Goal: Check status: Check status

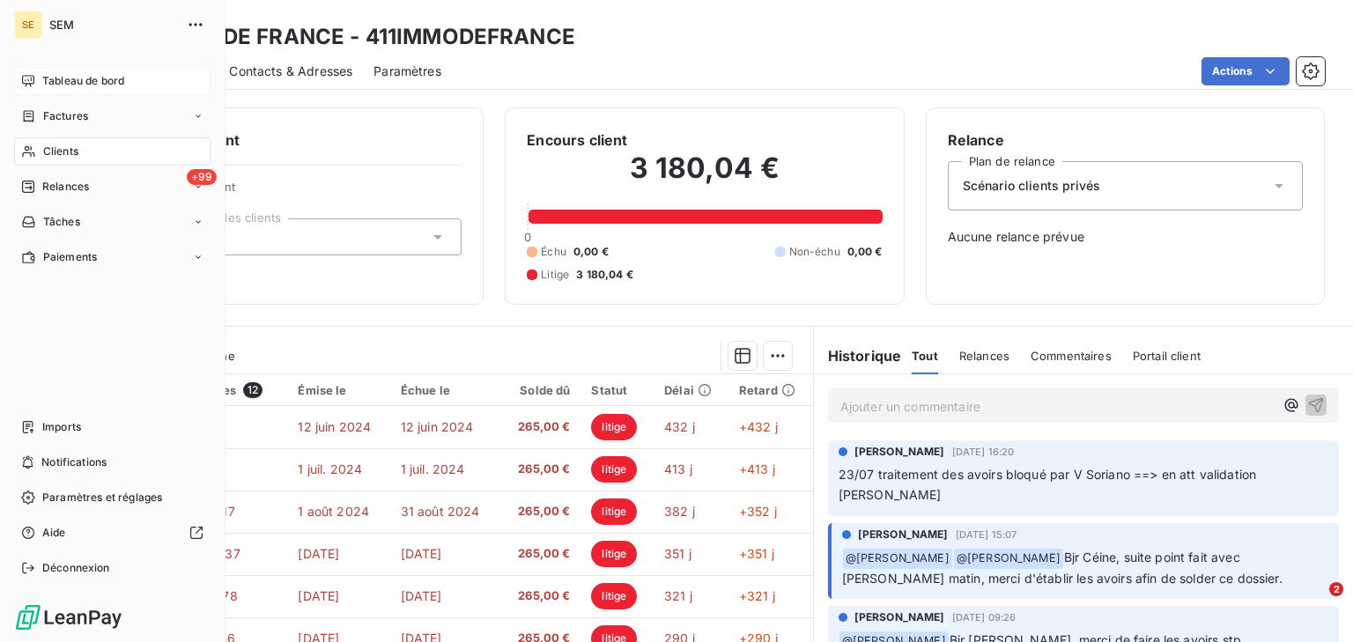
click at [56, 70] on div "Tableau de bord" at bounding box center [112, 81] width 196 height 28
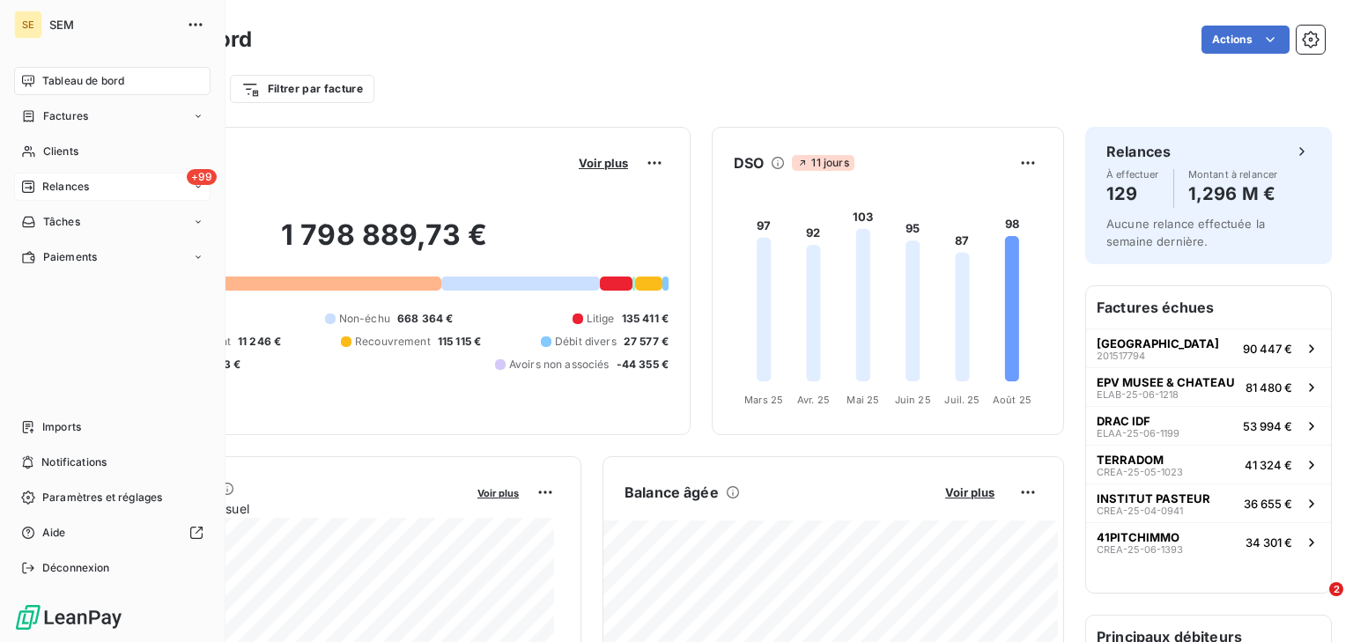
click at [56, 187] on span "Relances" at bounding box center [65, 187] width 47 height 16
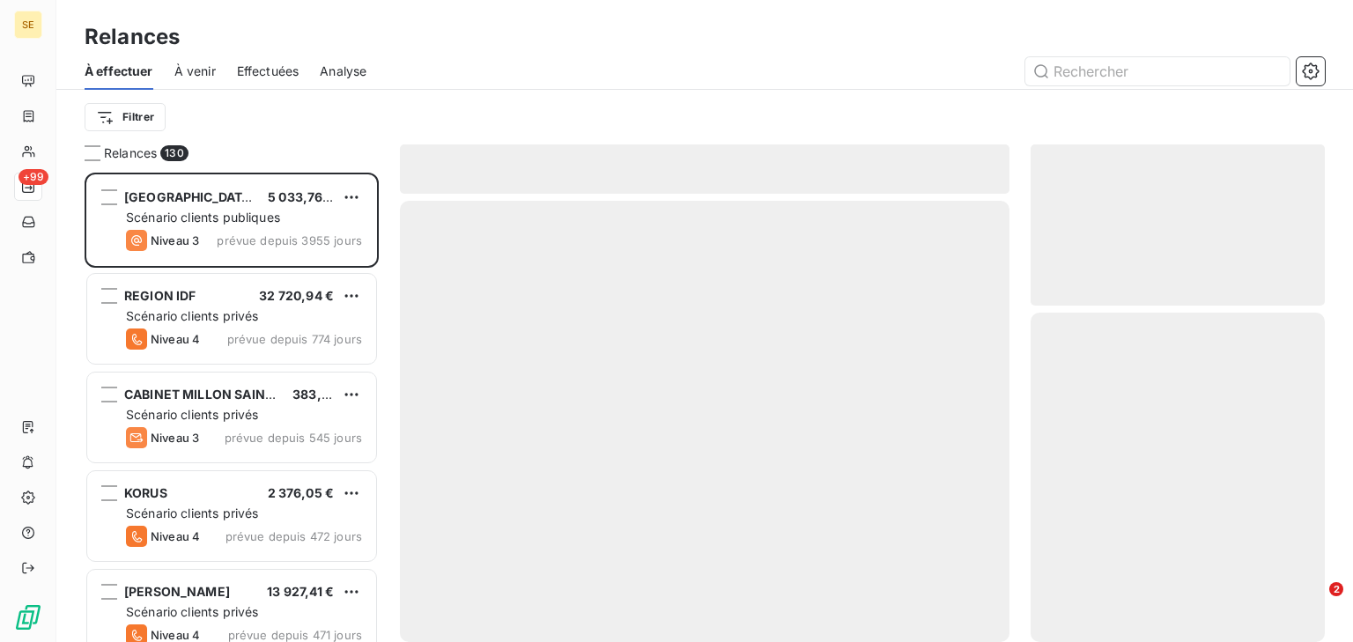
scroll to position [458, 283]
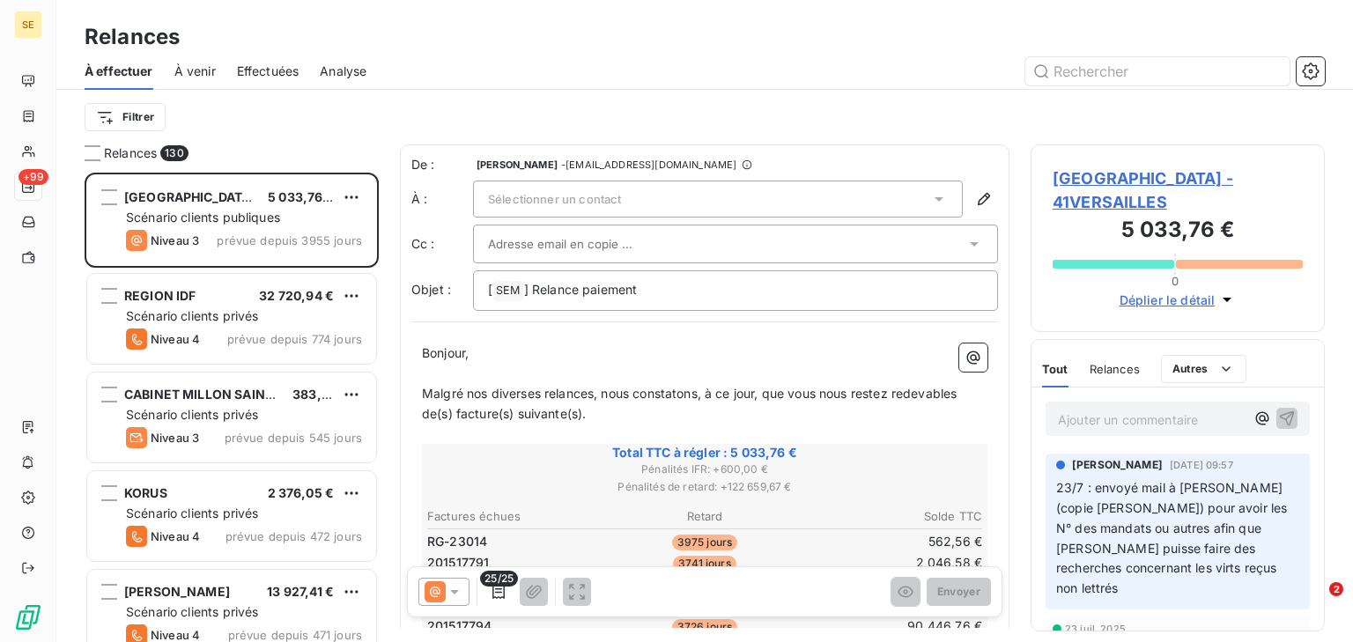
click at [257, 74] on span "Effectuées" at bounding box center [268, 72] width 63 height 18
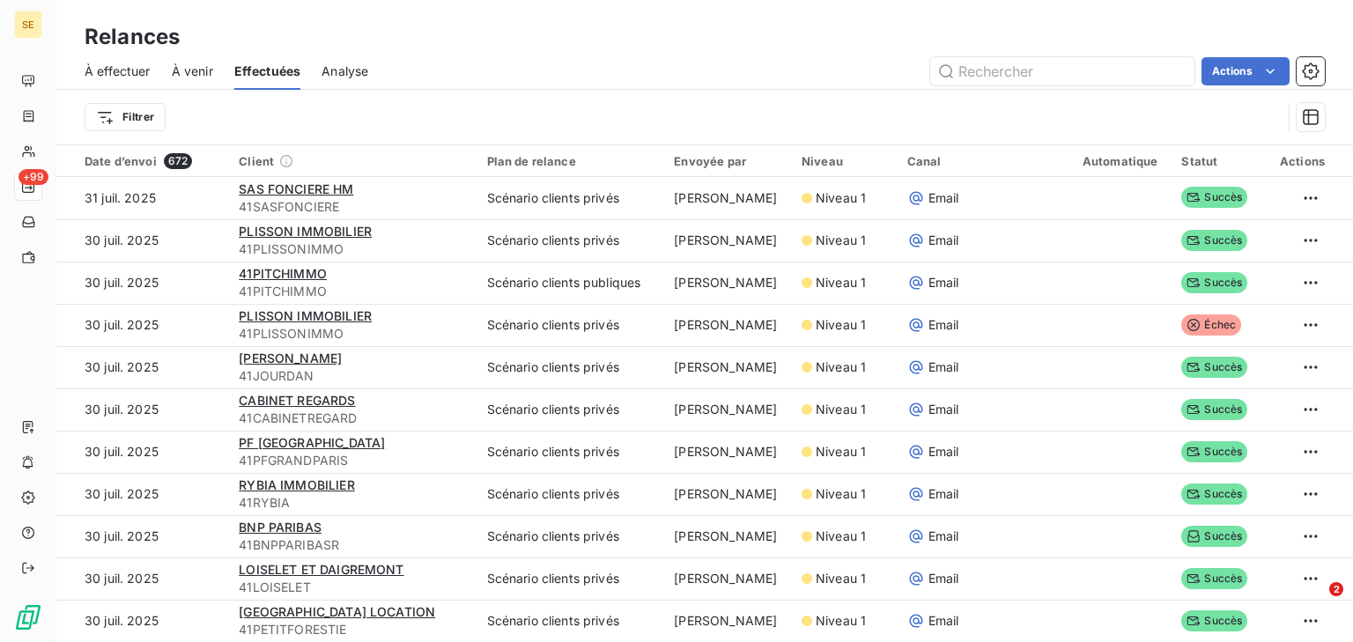
click at [186, 75] on span "À venir" at bounding box center [192, 72] width 41 height 18
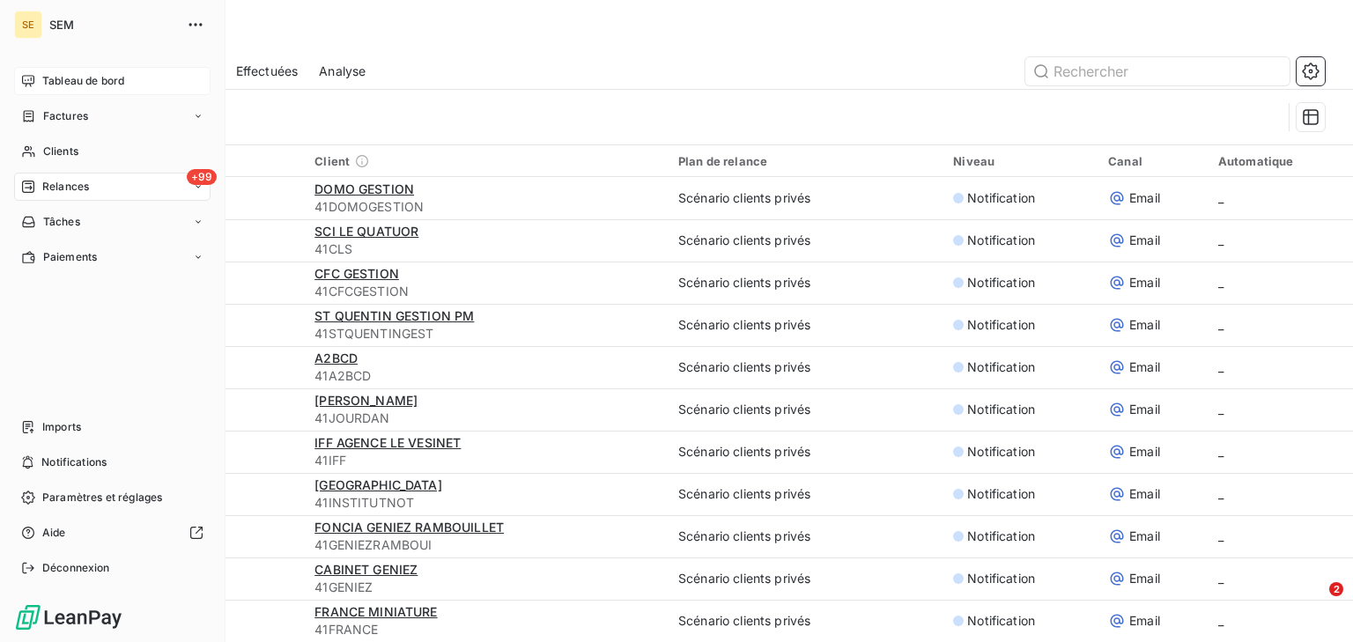
click at [102, 80] on span "Tableau de bord" at bounding box center [83, 81] width 82 height 16
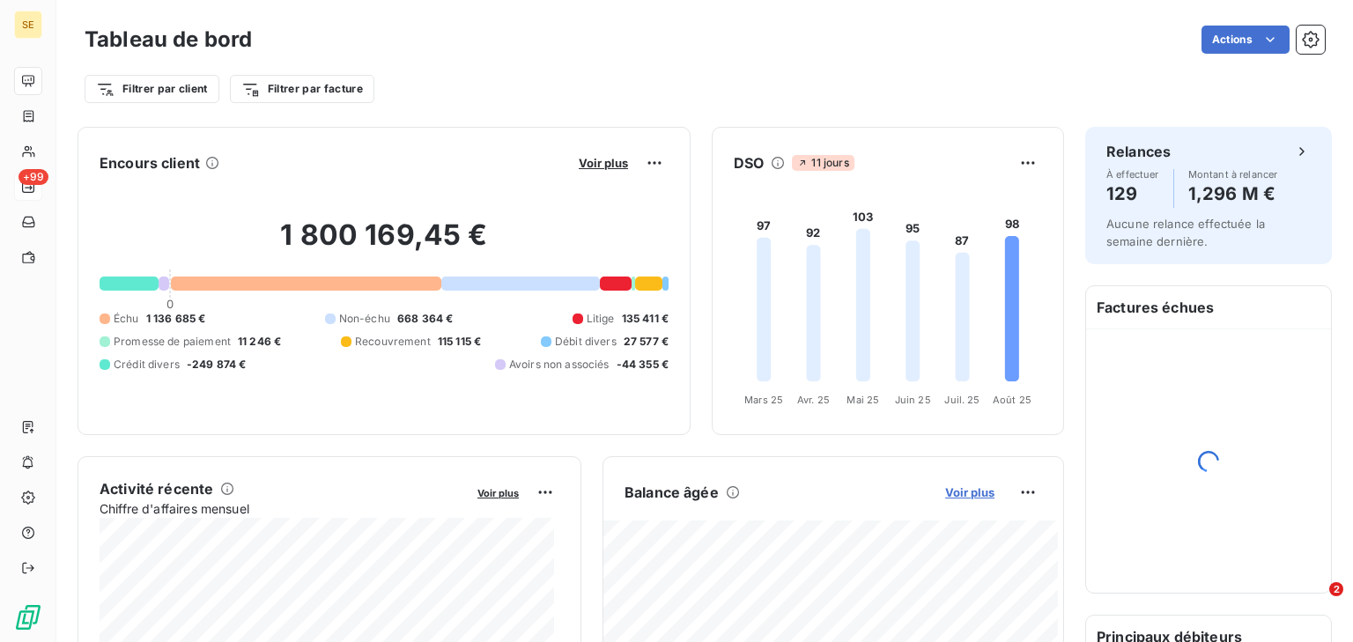
click at [977, 488] on span "Voir plus" at bounding box center [969, 492] width 49 height 14
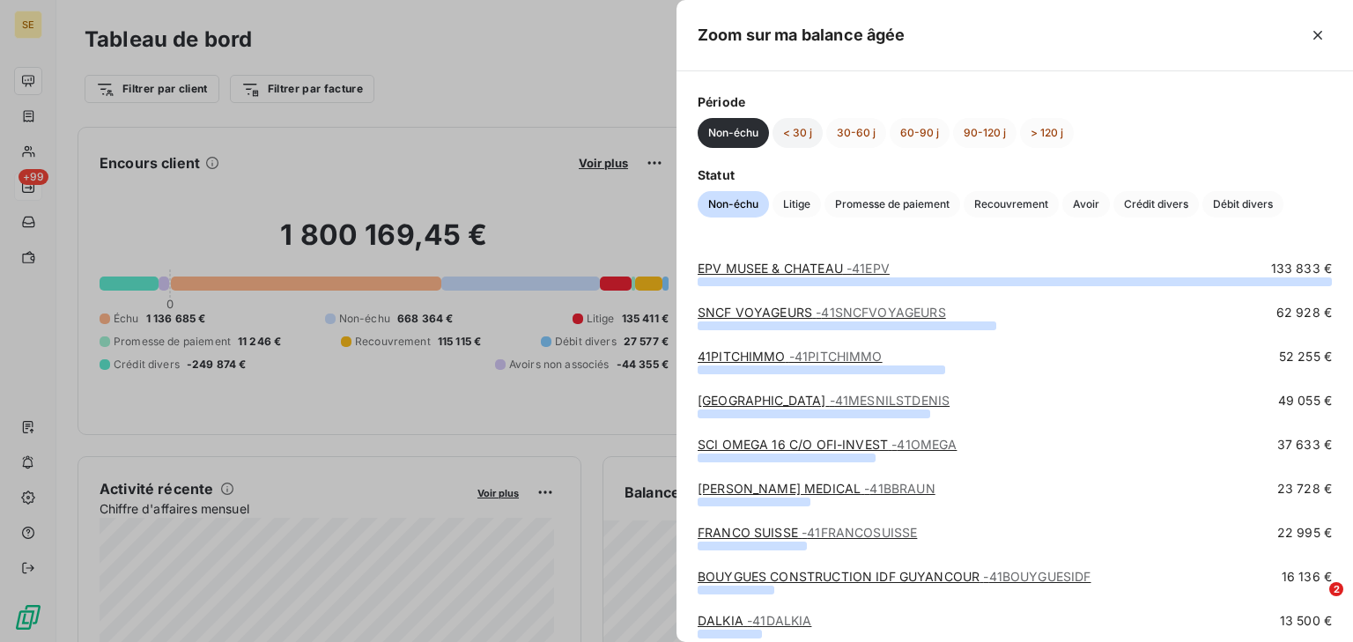
click at [786, 135] on button "< 30 j" at bounding box center [797, 133] width 50 height 30
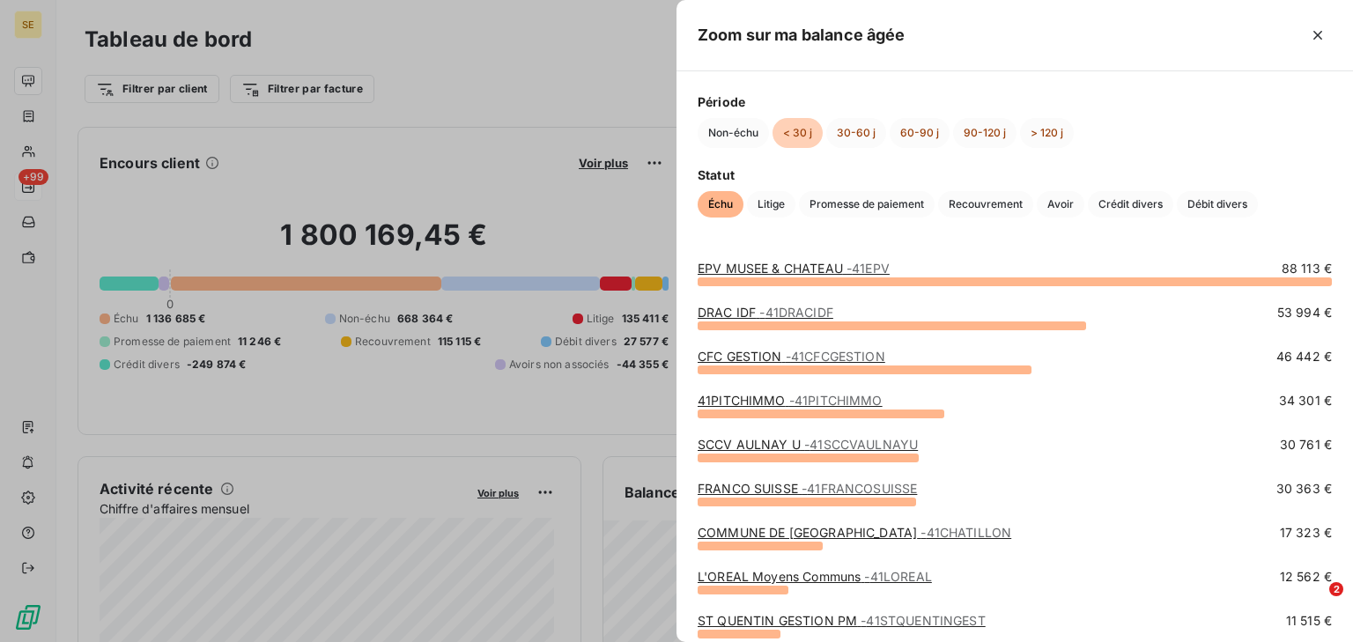
drag, startPoint x: 497, startPoint y: 217, endPoint x: 491, endPoint y: 148, distance: 68.9
click at [491, 148] on div at bounding box center [676, 321] width 1353 height 642
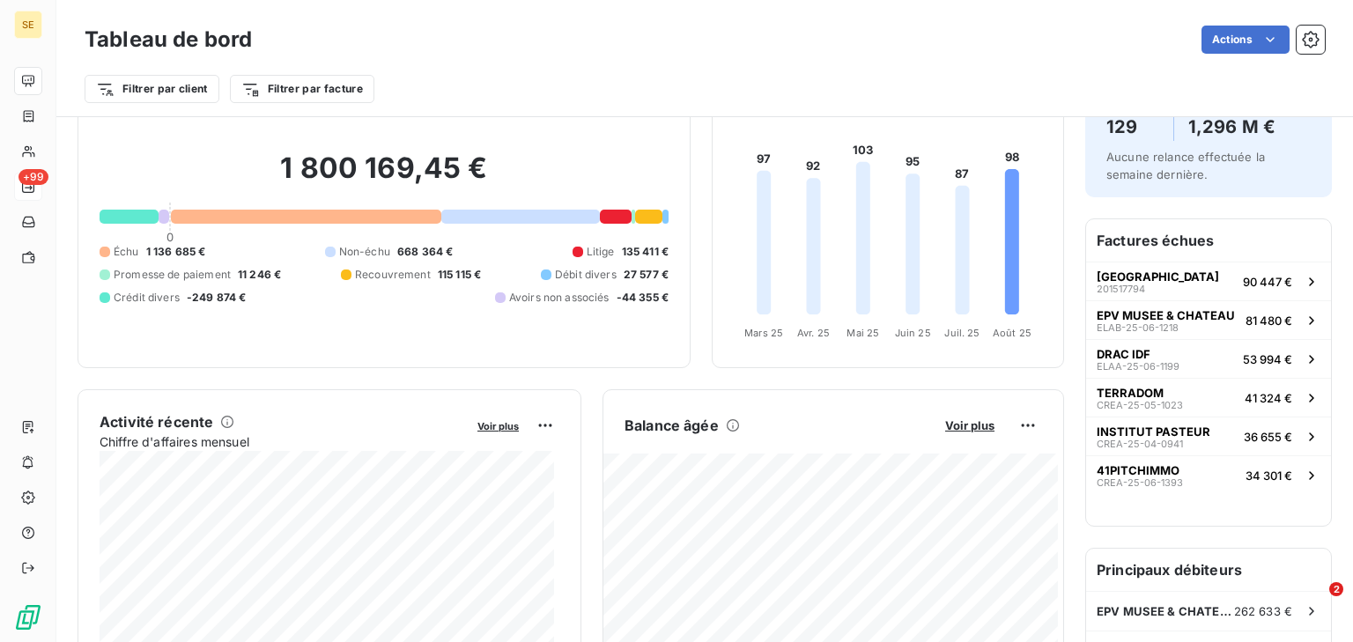
scroll to position [72, 0]
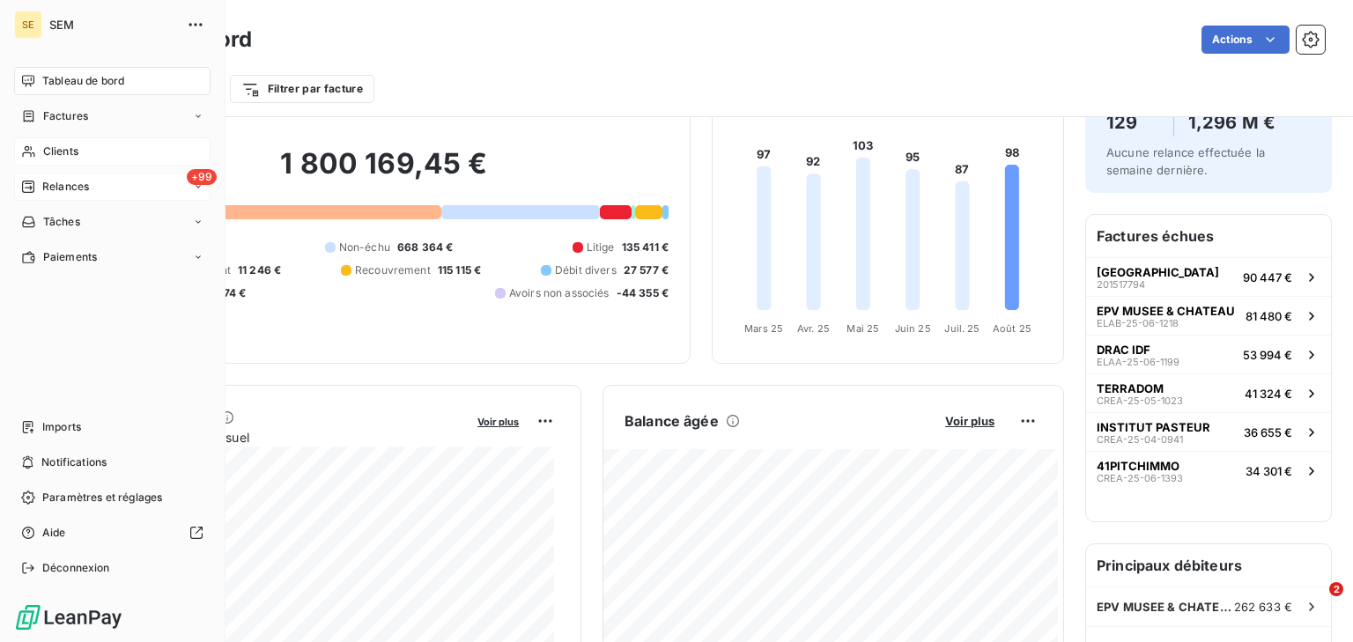
click at [60, 159] on span "Clients" at bounding box center [60, 152] width 35 height 16
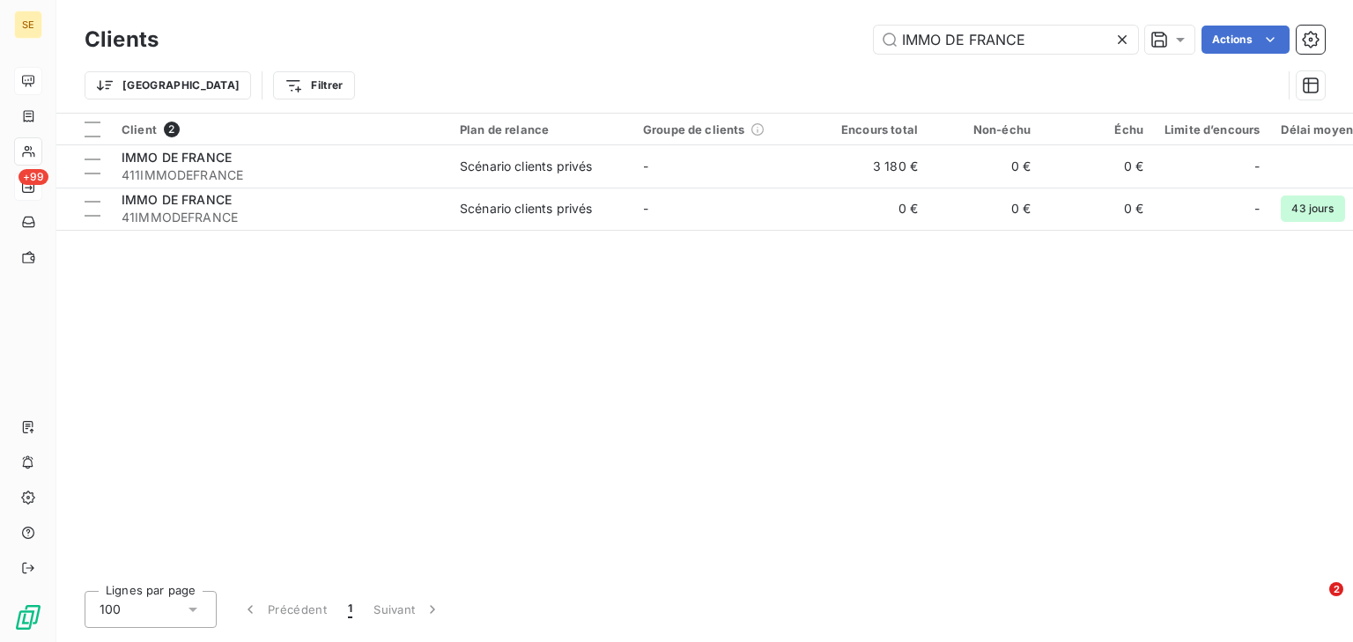
click at [1119, 35] on icon at bounding box center [1122, 40] width 18 height 18
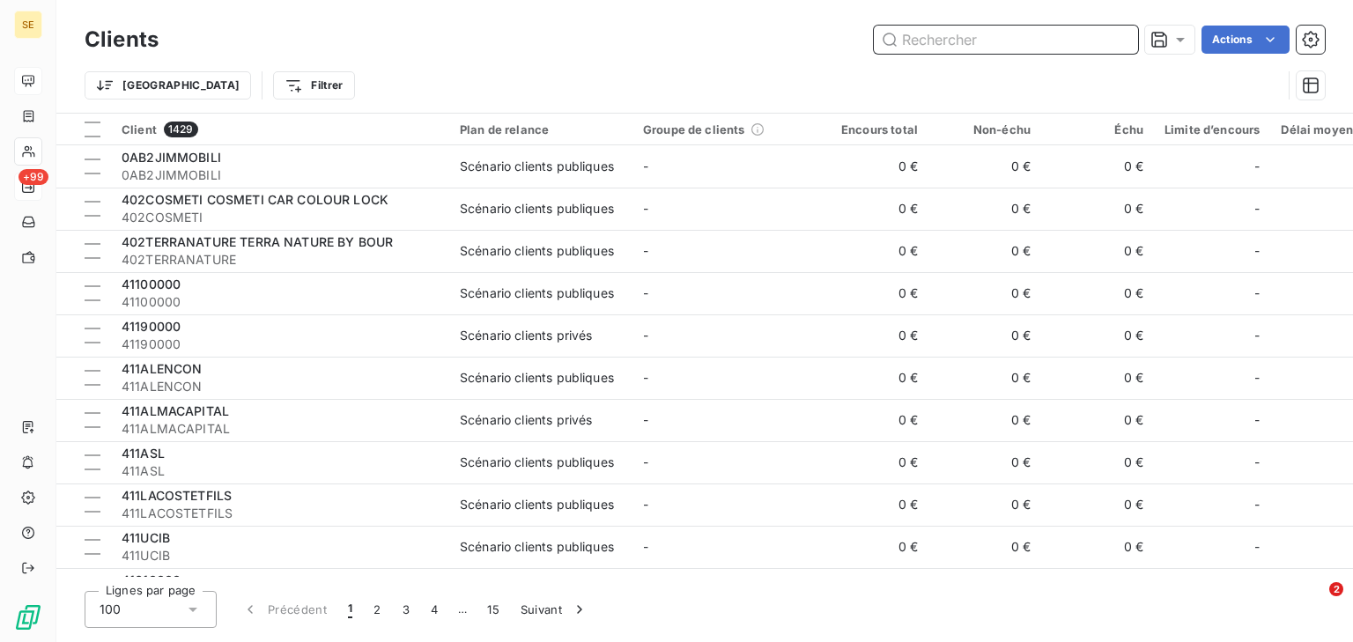
click at [1043, 45] on input "text" at bounding box center [1006, 40] width 264 height 28
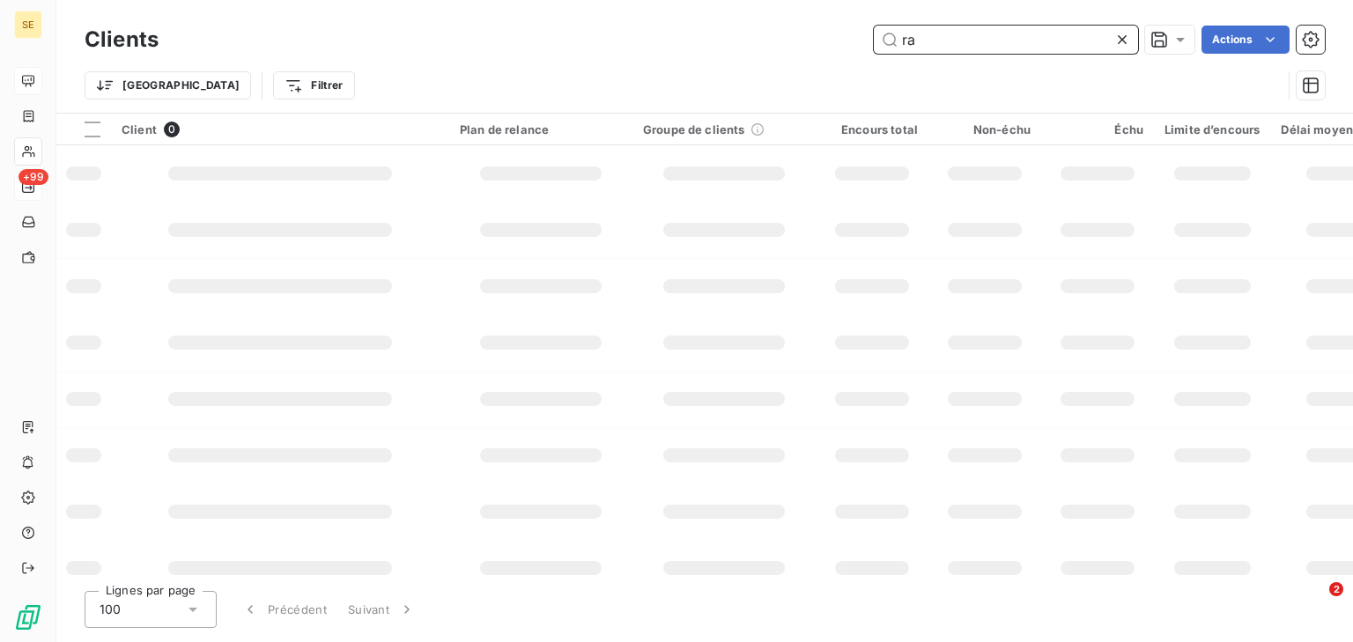
type input "r"
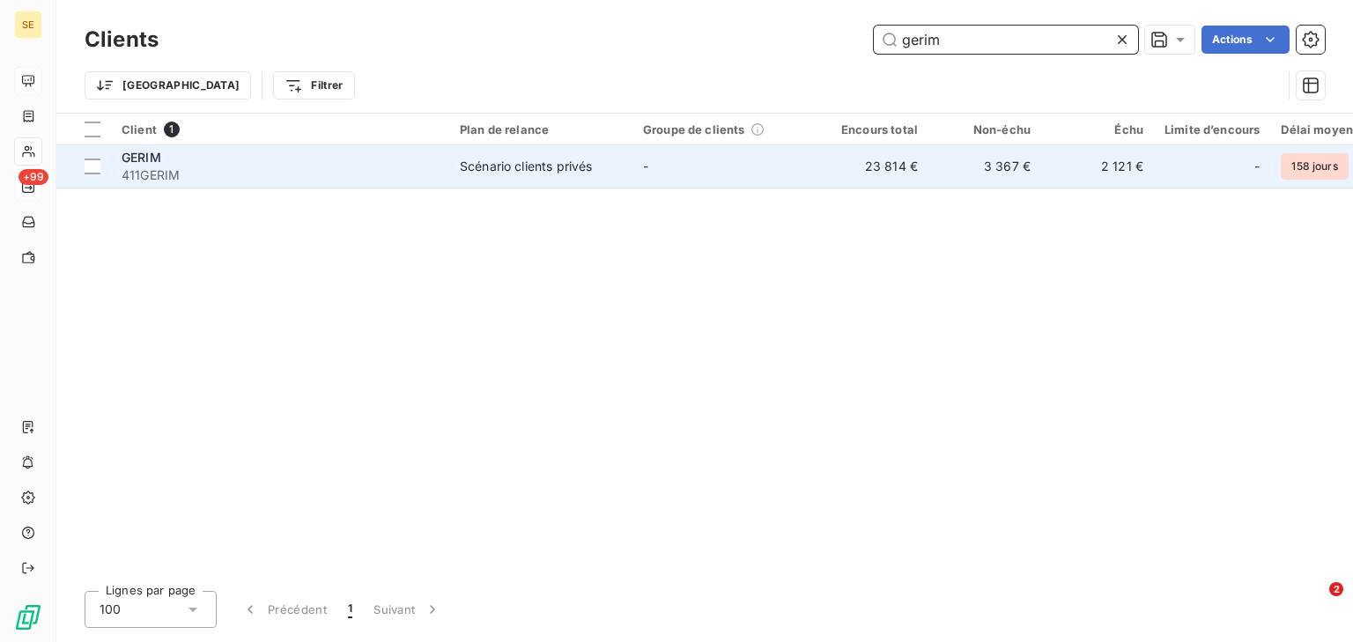
type input "gerim"
click at [451, 162] on td "Scénario clients privés" at bounding box center [540, 166] width 183 height 42
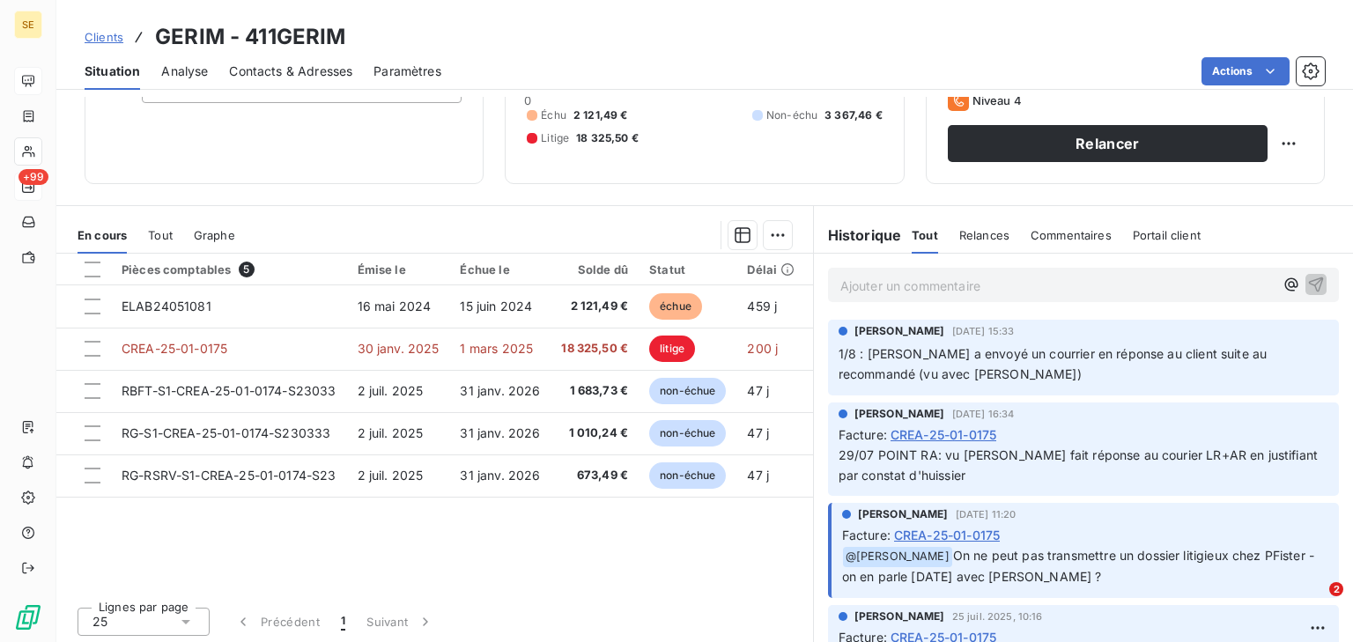
scroll to position [155, 0]
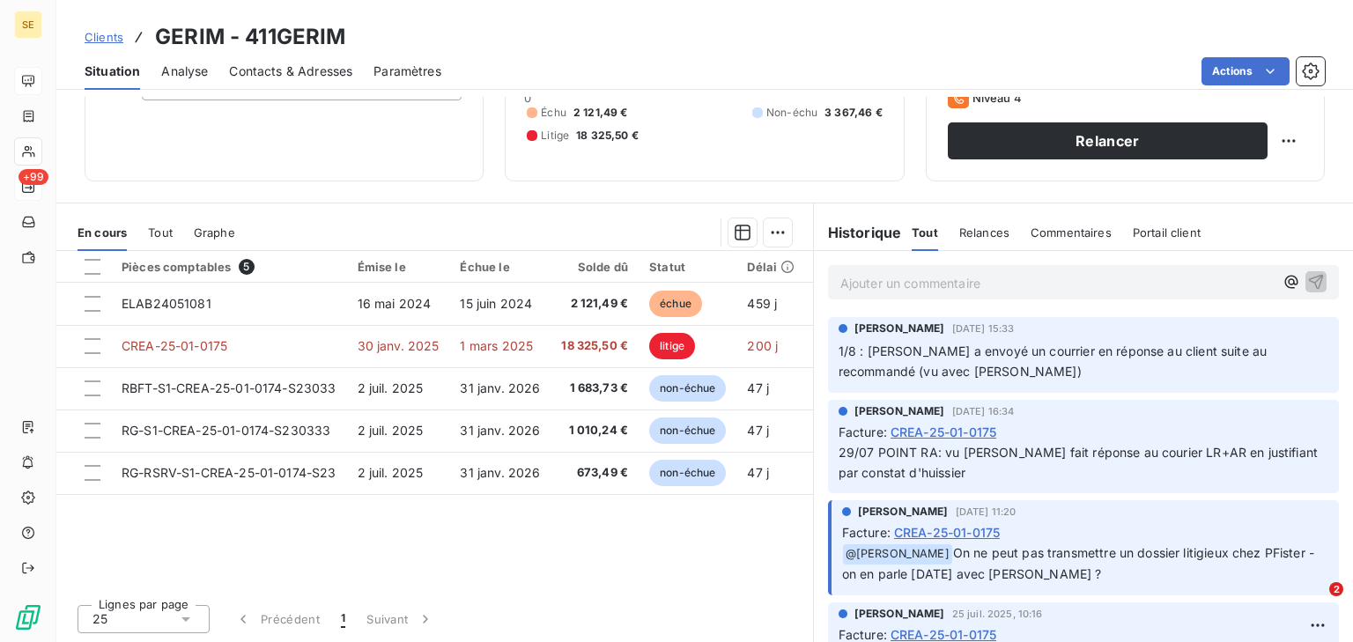
click at [166, 225] on span "Tout" at bounding box center [160, 232] width 25 height 14
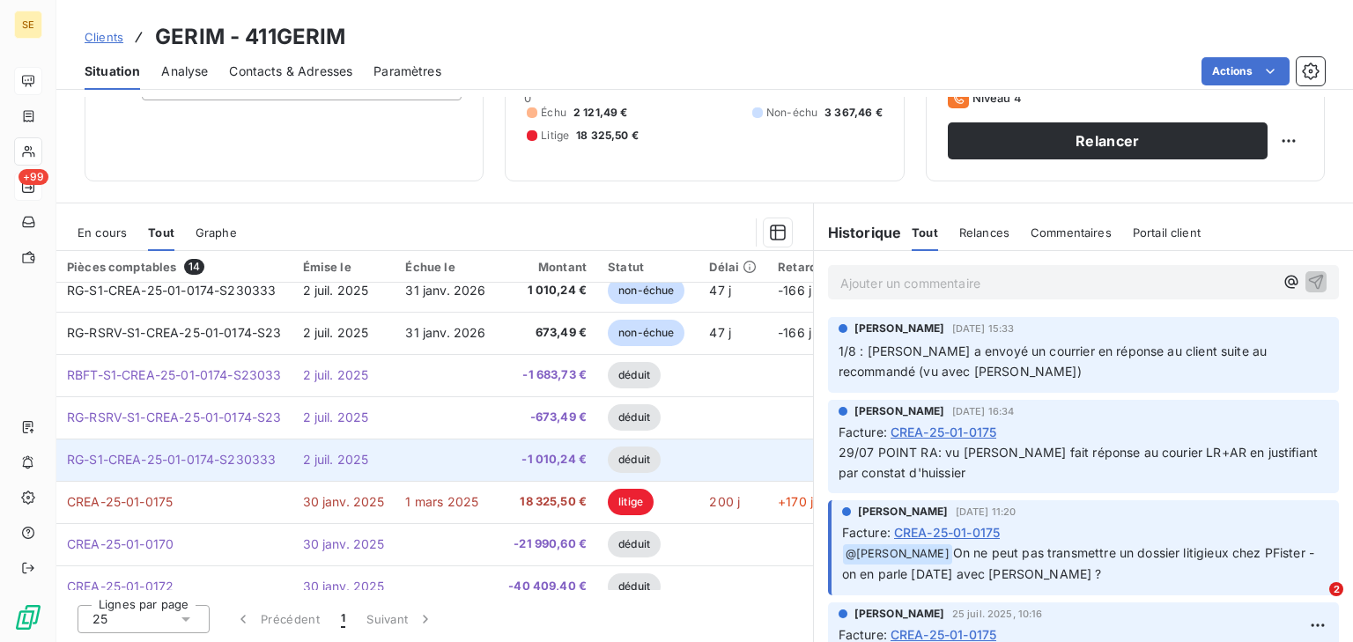
scroll to position [80, 0]
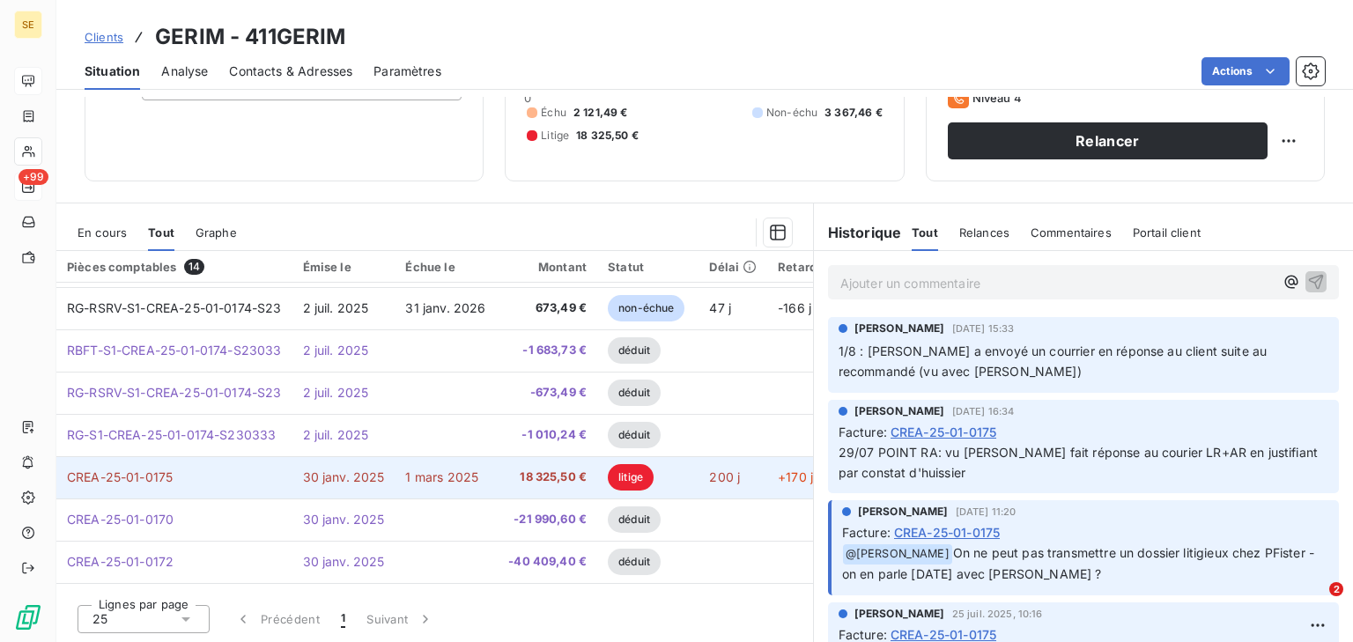
click at [261, 472] on td "CREA-25-01-0175" at bounding box center [174, 477] width 236 height 42
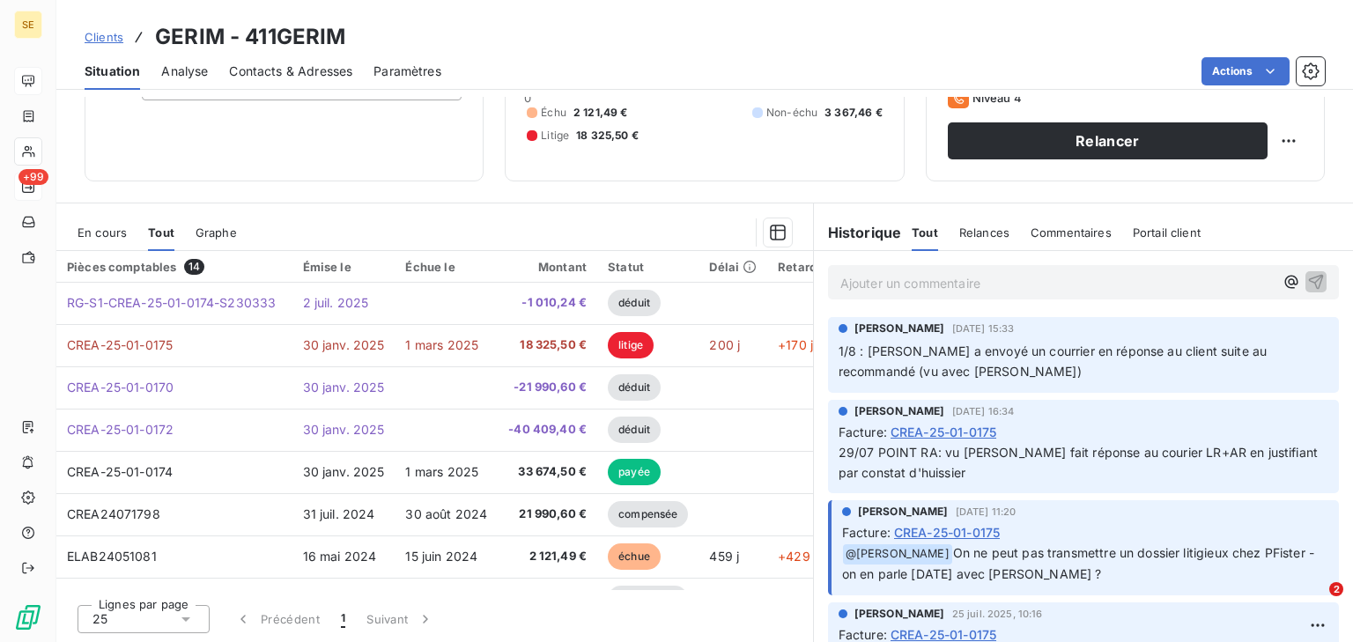
scroll to position [291, 0]
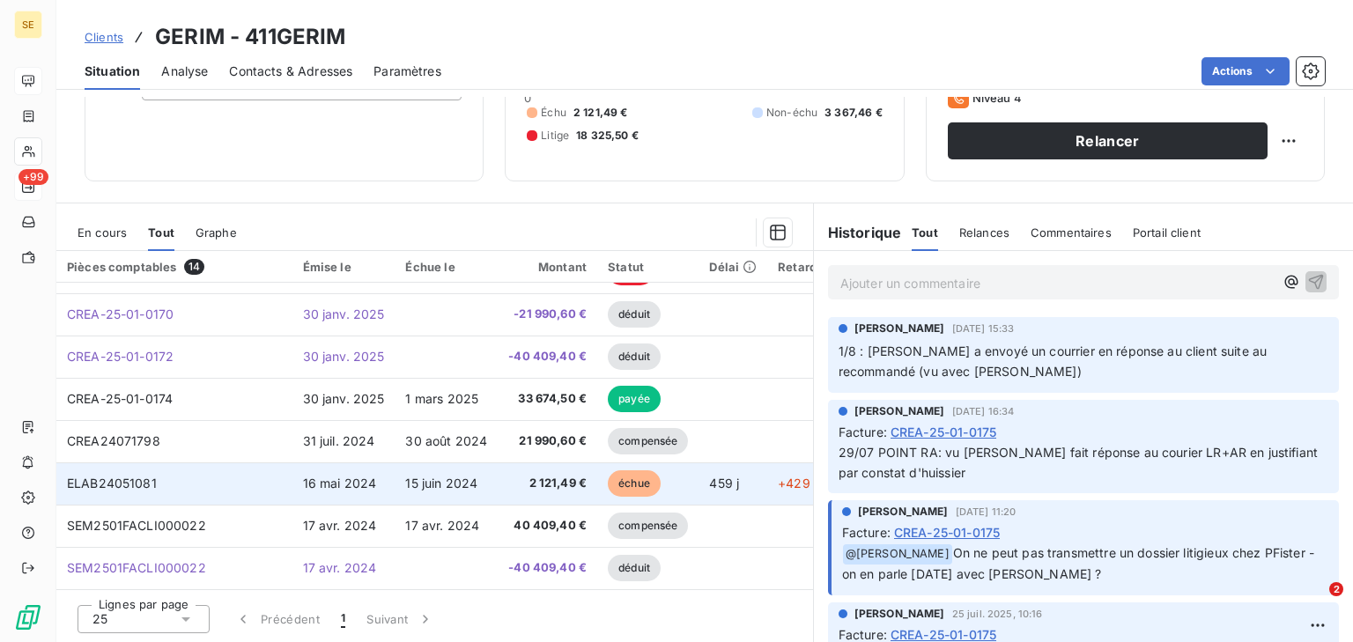
click at [254, 465] on td "ELAB24051081" at bounding box center [174, 483] width 236 height 42
